Goal: Task Accomplishment & Management: Complete application form

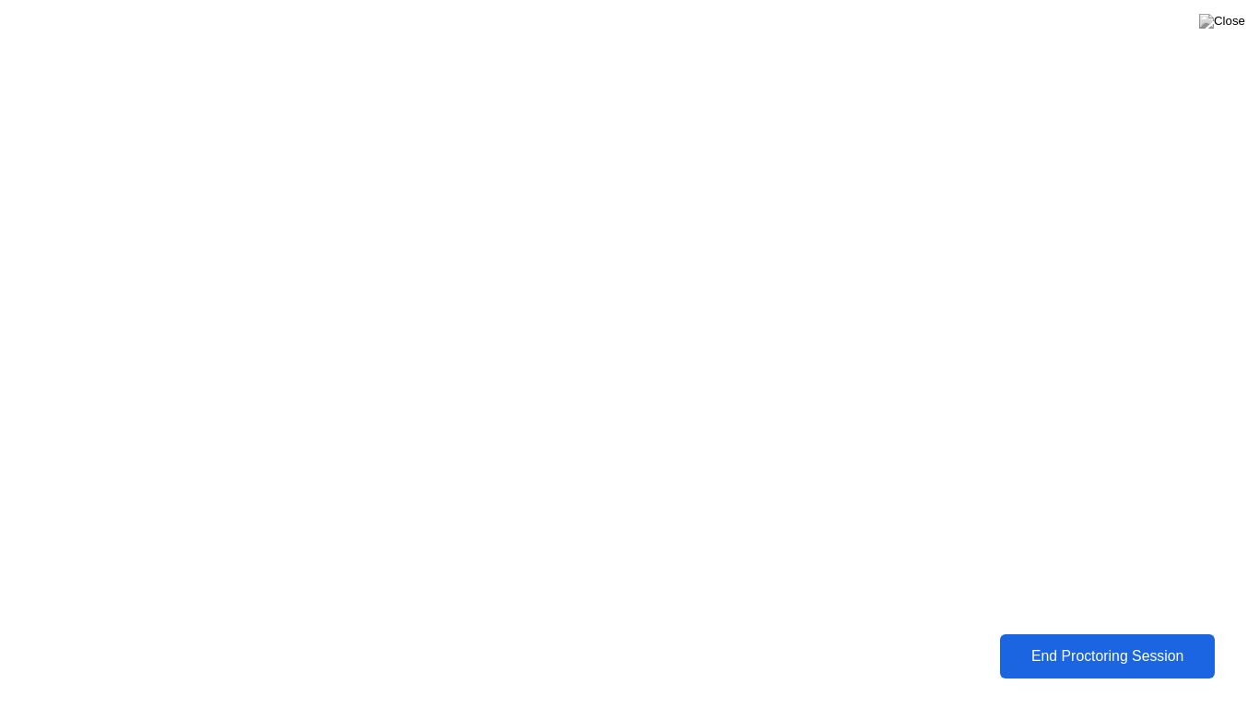
click at [1003, 641] on button "End Proctoring Session" at bounding box center [1108, 656] width 216 height 44
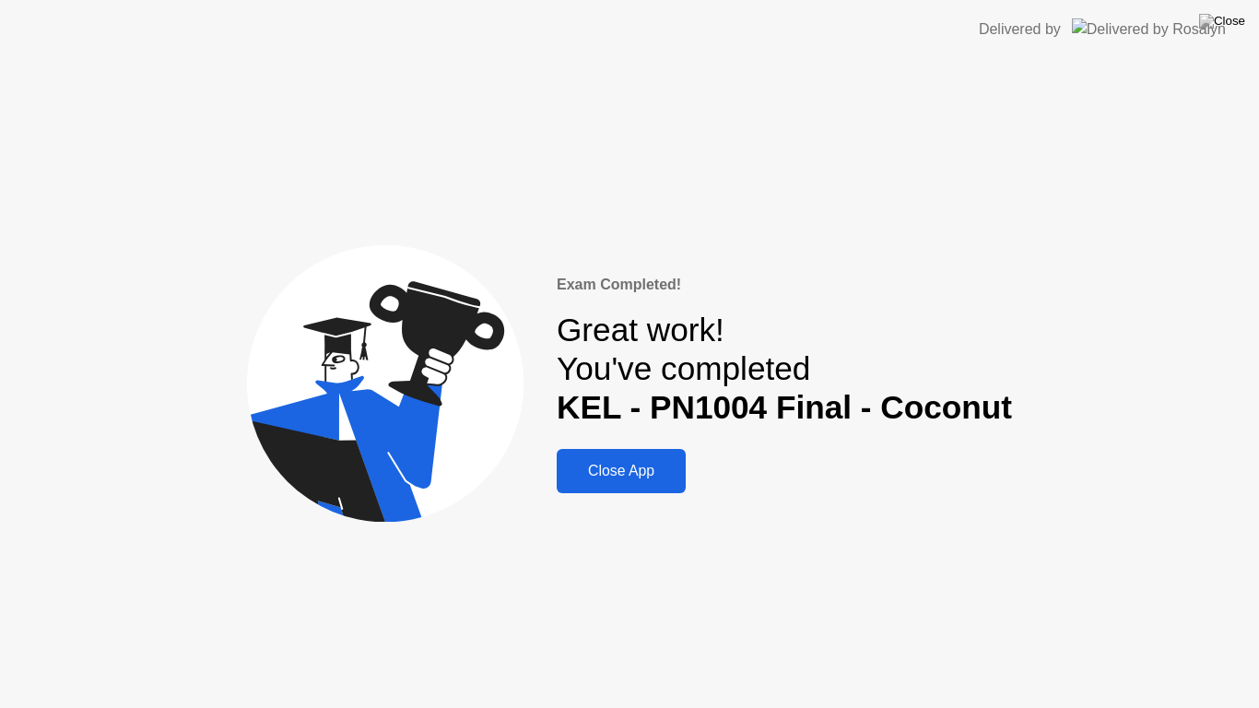
click at [677, 478] on div "Close App" at bounding box center [621, 470] width 118 height 17
